Goal: Navigation & Orientation: Find specific page/section

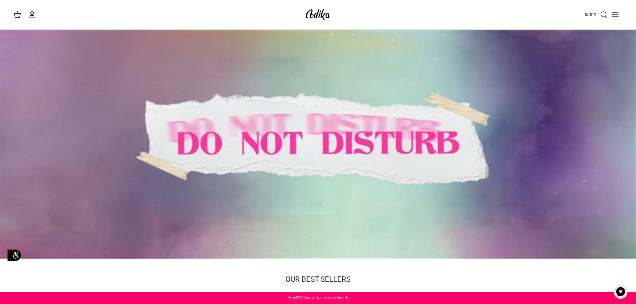
click at [612, 16] on icon "Toggle menu" at bounding box center [615, 15] width 8 height 8
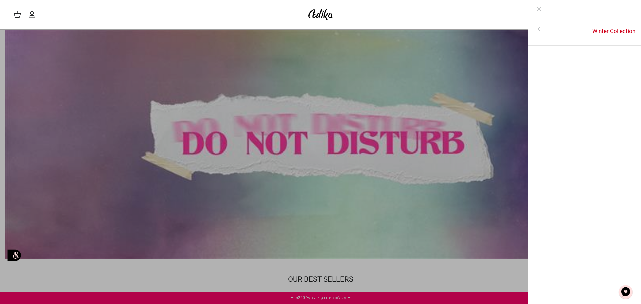
click at [534, 28] on link "Toggle menu" at bounding box center [538, 28] width 21 height 15
click at [569, 33] on link "לכל הפריטים" at bounding box center [585, 29] width 107 height 17
